Goal: Register for event/course

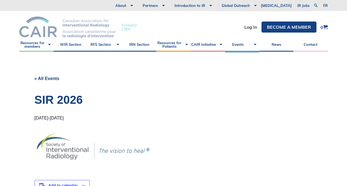
click at [72, 23] on img at bounding box center [67, 27] width 97 height 21
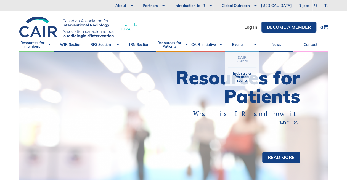
click at [243, 56] on link "CAIR Events" at bounding box center [242, 59] width 29 height 15
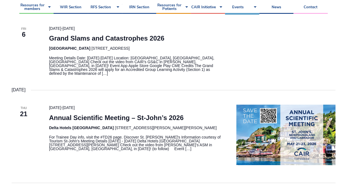
scroll to position [166, 0]
